Goal: Go to known website: Go to known website

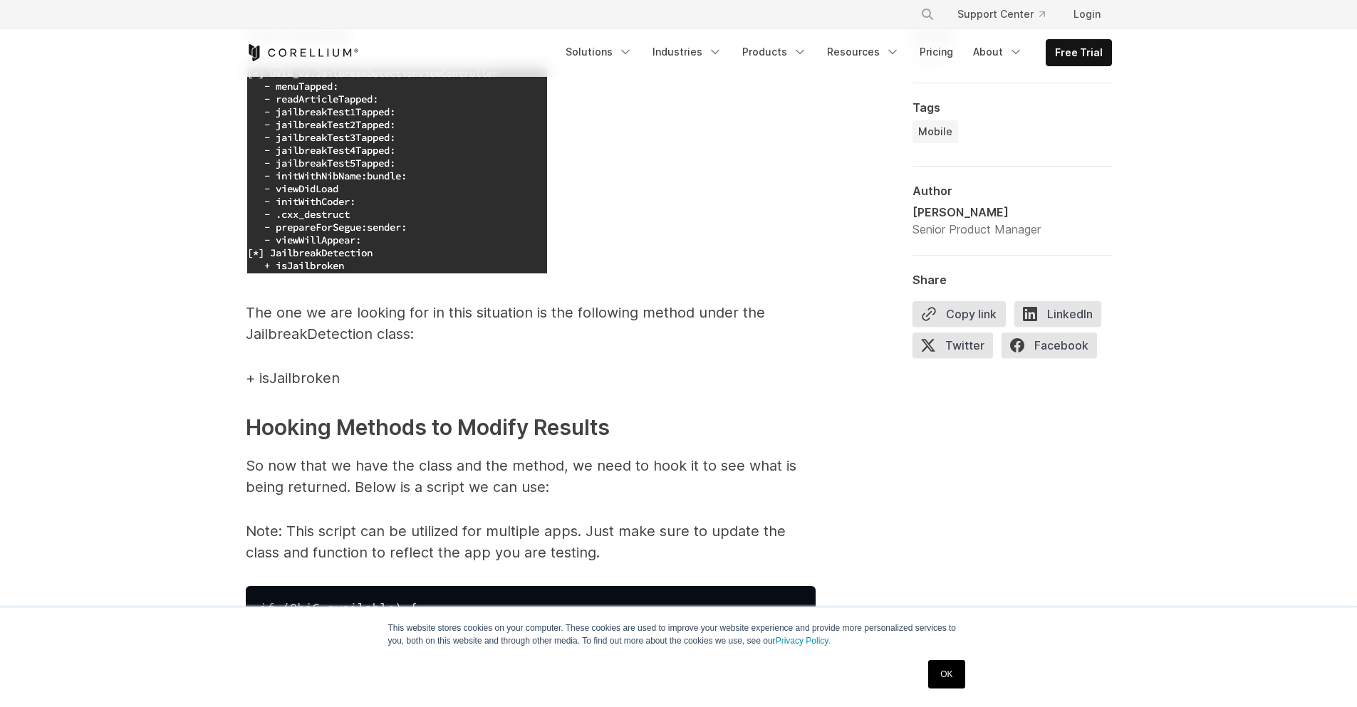
scroll to position [4486, 0]
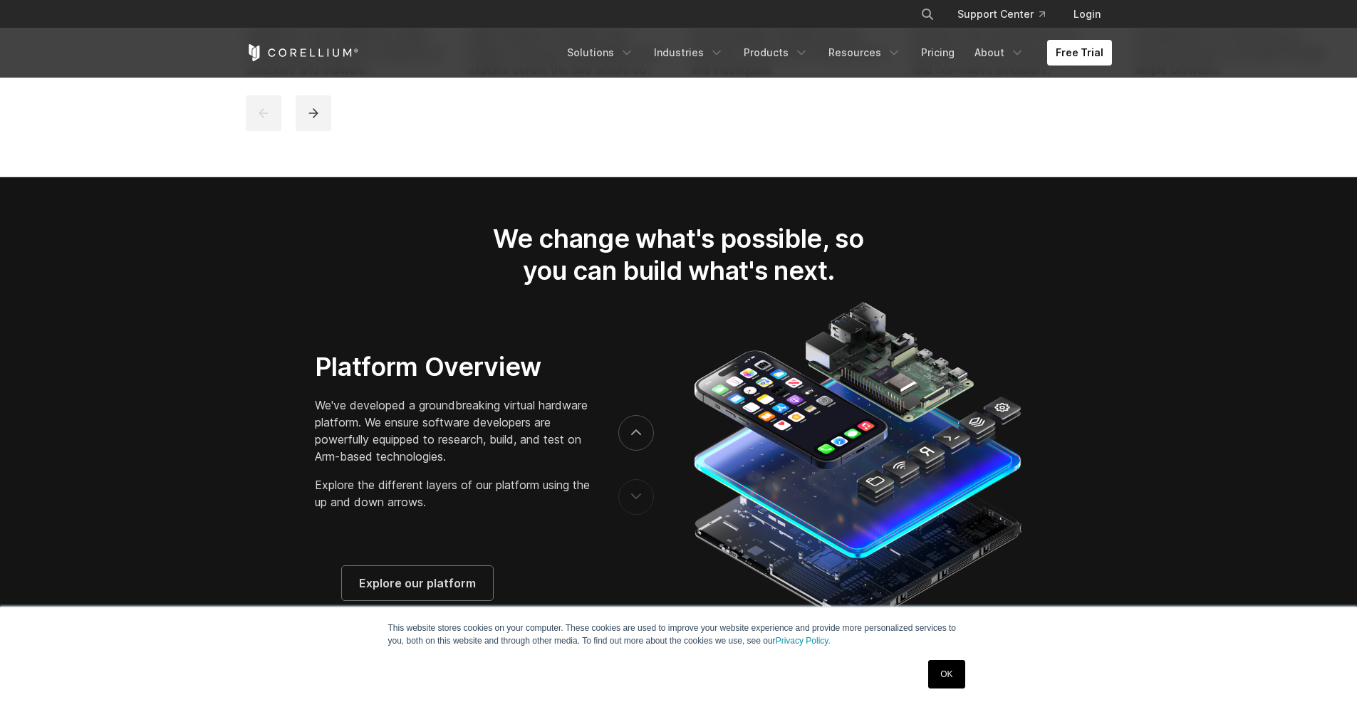
scroll to position [2948, 0]
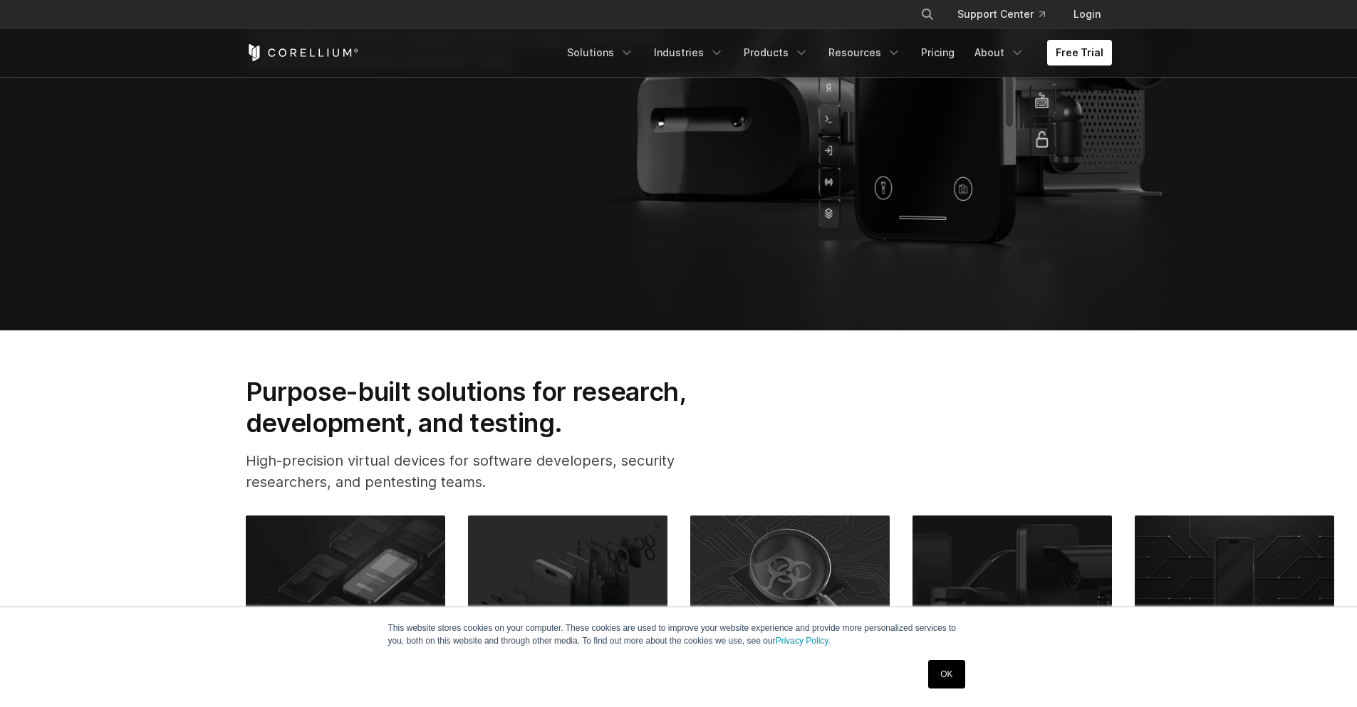
scroll to position [769, 0]
